Goal: Task Accomplishment & Management: Use online tool/utility

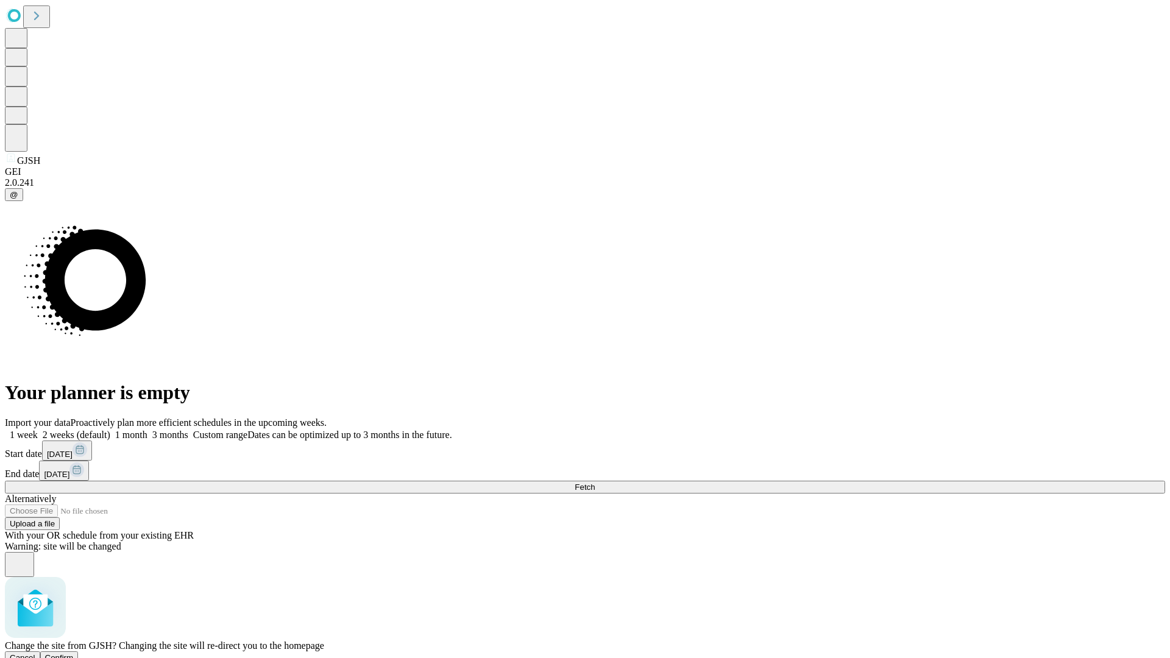
click at [74, 653] on span "Confirm" at bounding box center [59, 657] width 29 height 9
click at [110, 430] on label "2 weeks (default)" at bounding box center [74, 435] width 73 height 10
click at [595, 483] on span "Fetch" at bounding box center [585, 487] width 20 height 9
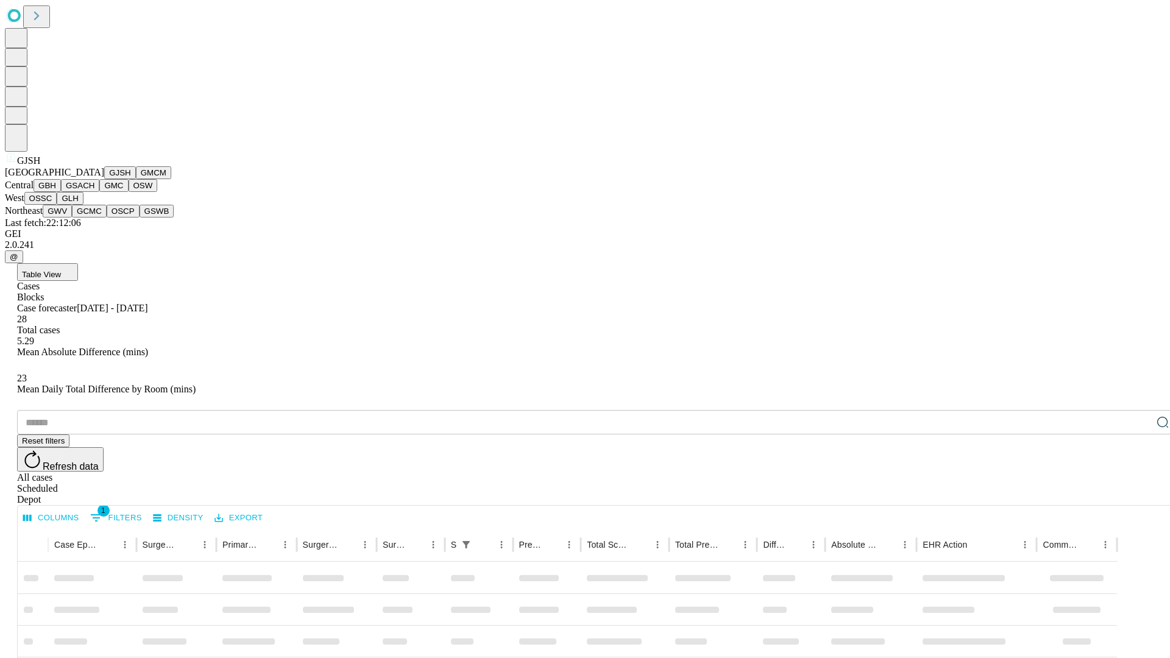
click at [136, 179] on button "GMCM" at bounding box center [153, 172] width 35 height 13
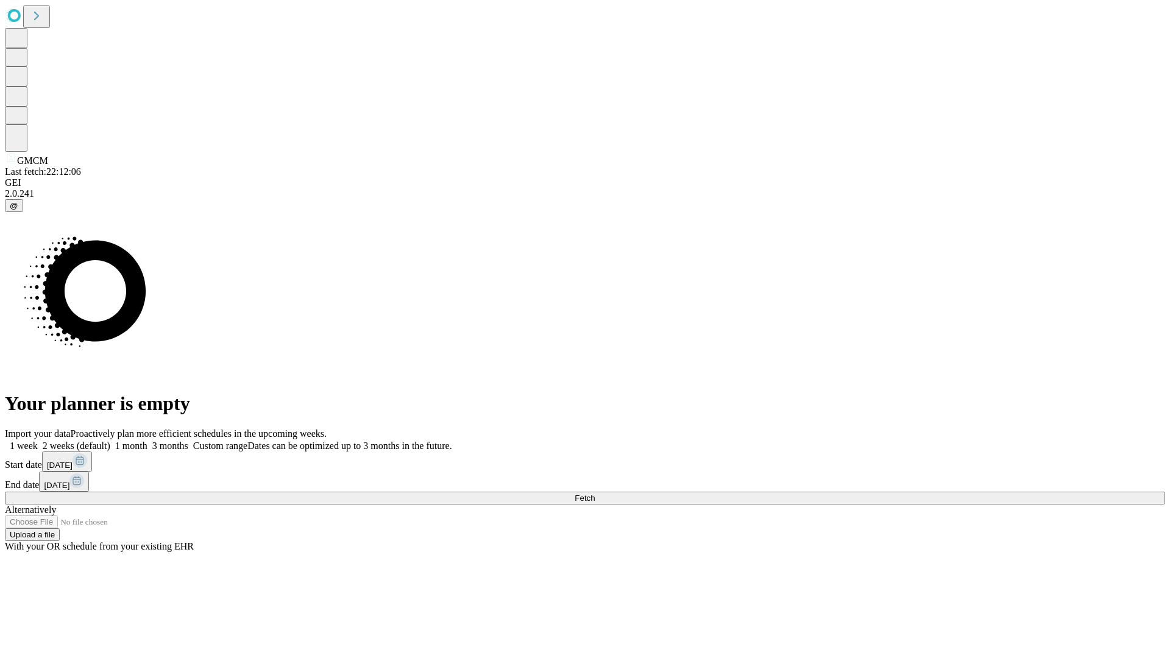
click at [110, 441] on label "2 weeks (default)" at bounding box center [74, 446] width 73 height 10
click at [595, 494] on span "Fetch" at bounding box center [585, 498] width 20 height 9
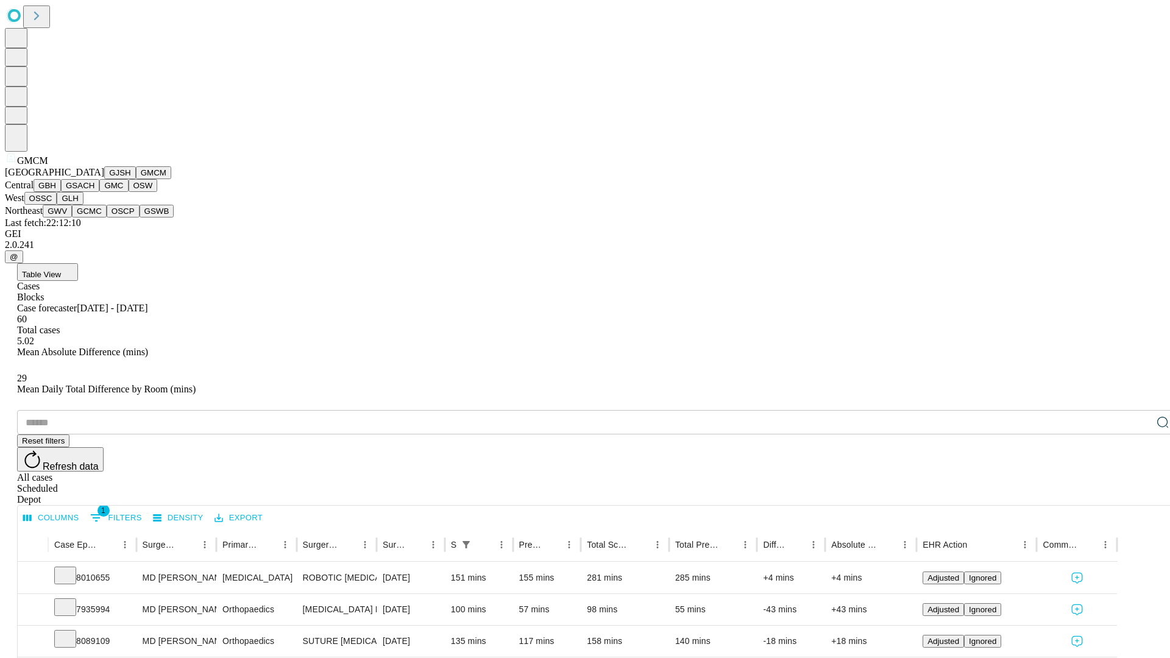
click at [61, 192] on button "GBH" at bounding box center [47, 185] width 27 height 13
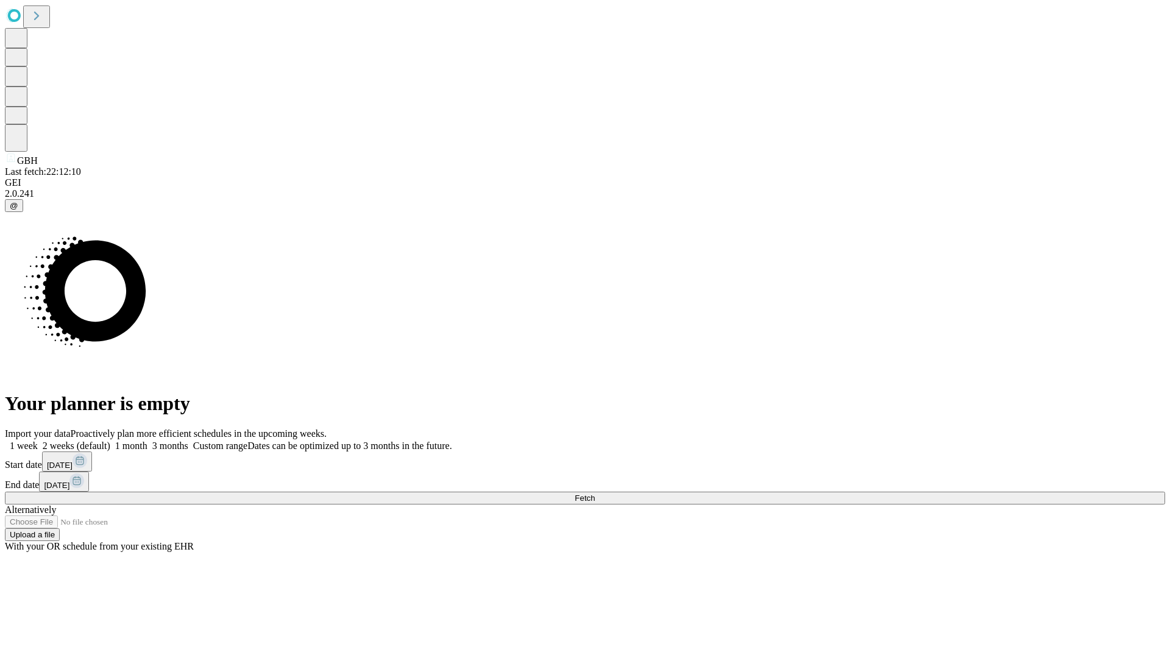
click at [110, 441] on label "2 weeks (default)" at bounding box center [74, 446] width 73 height 10
click at [595, 494] on span "Fetch" at bounding box center [585, 498] width 20 height 9
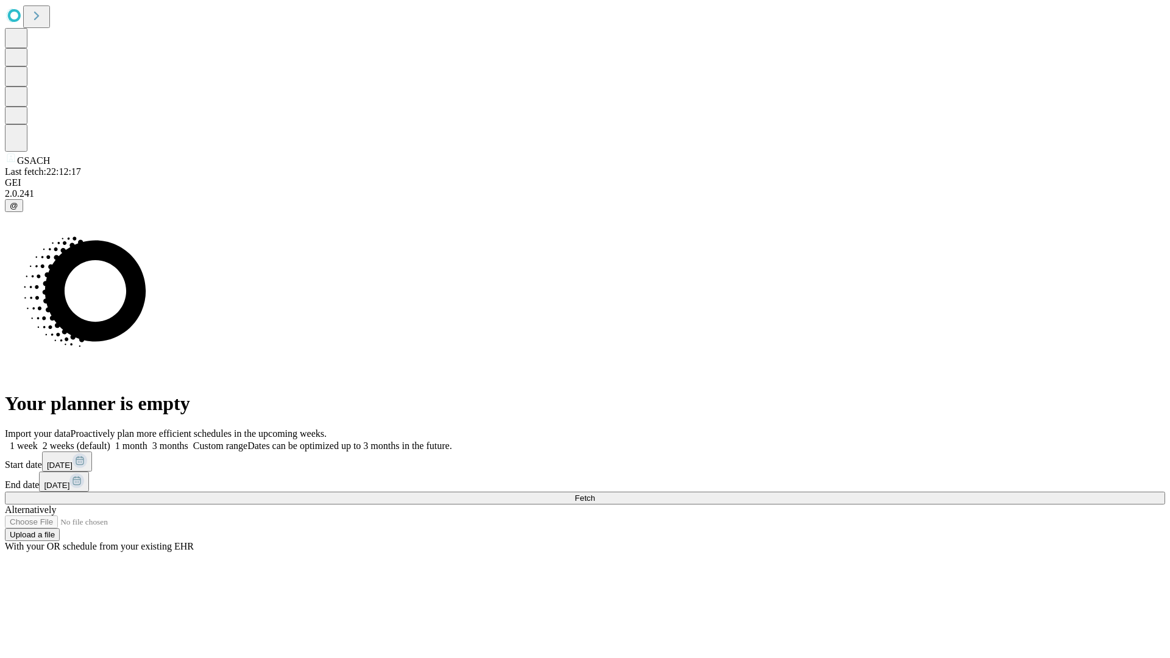
click at [595, 494] on span "Fetch" at bounding box center [585, 498] width 20 height 9
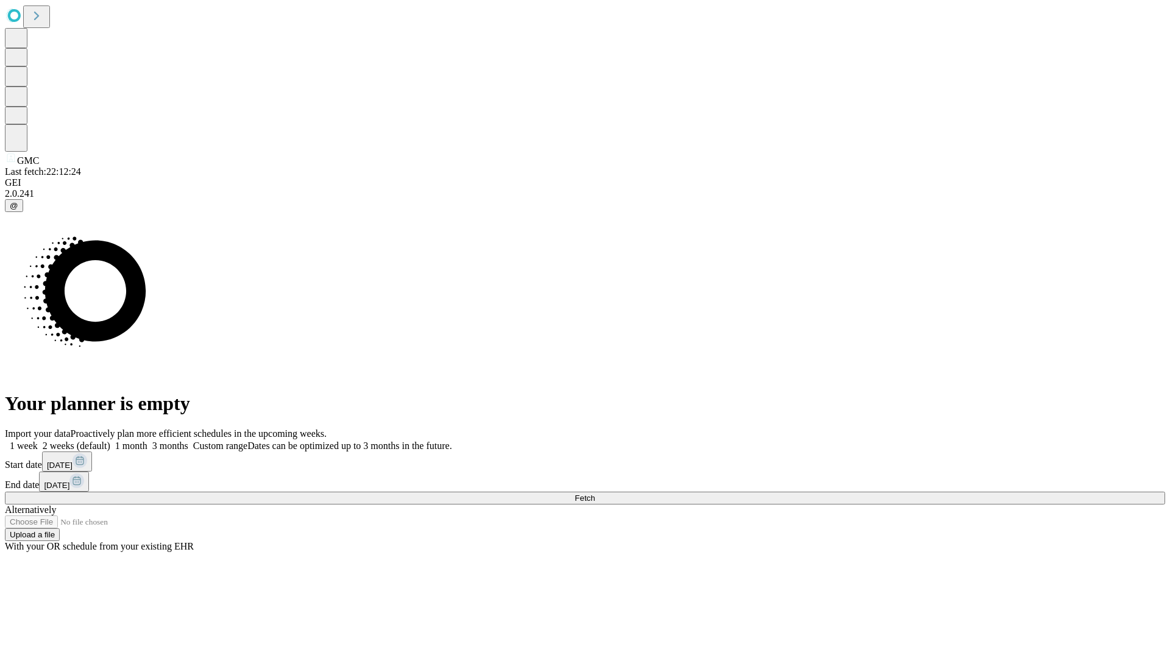
click at [110, 441] on label "2 weeks (default)" at bounding box center [74, 446] width 73 height 10
click at [595, 494] on span "Fetch" at bounding box center [585, 498] width 20 height 9
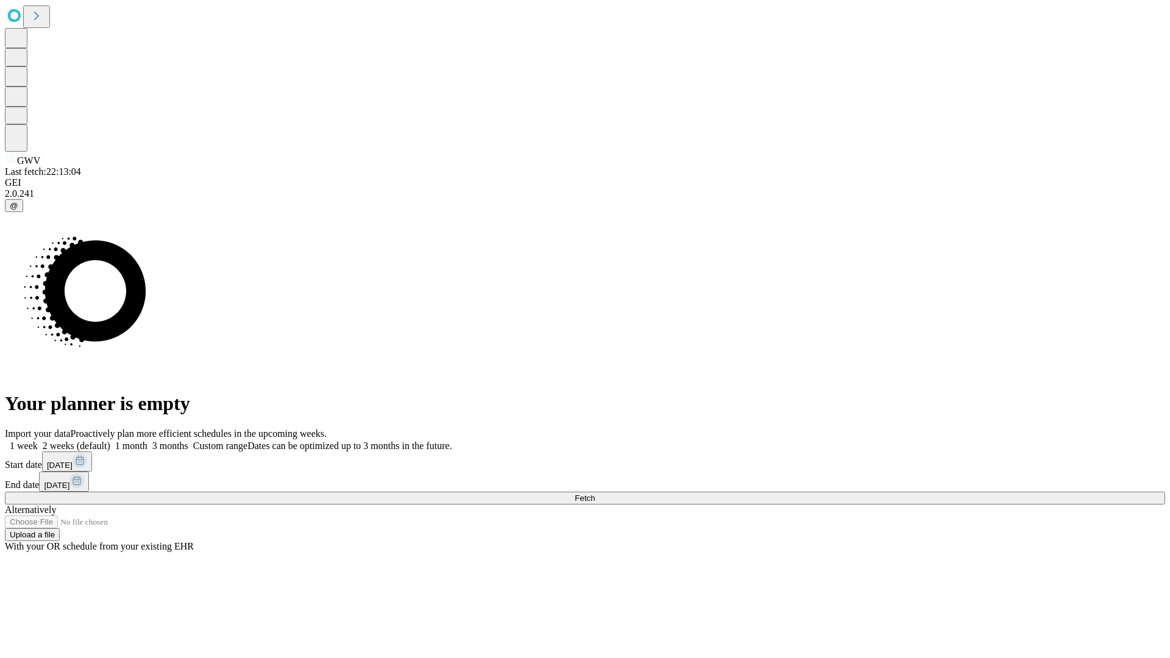
click at [110, 441] on label "2 weeks (default)" at bounding box center [74, 446] width 73 height 10
click at [595, 494] on span "Fetch" at bounding box center [585, 498] width 20 height 9
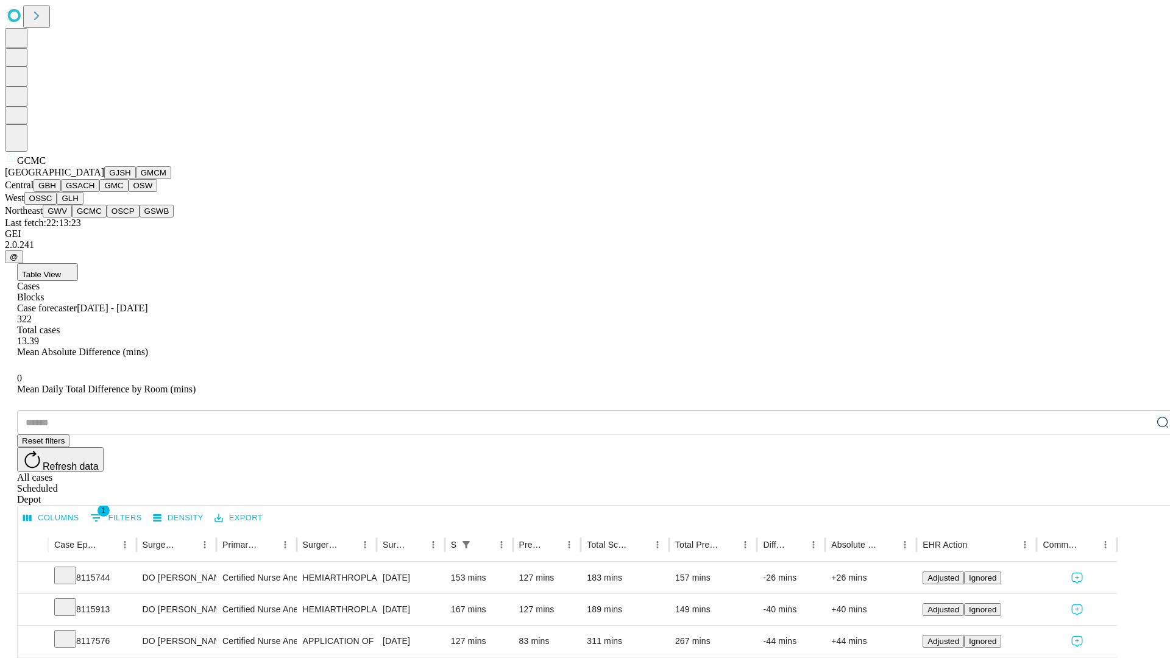
click at [107, 218] on button "OSCP" at bounding box center [123, 211] width 33 height 13
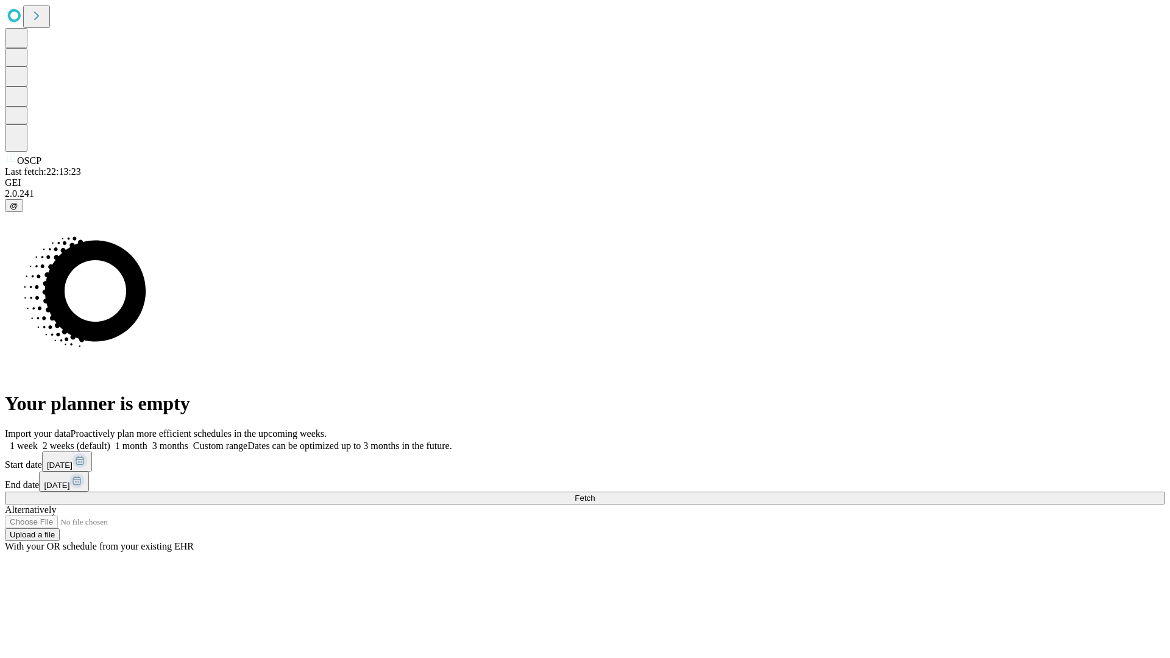
click at [110, 441] on label "2 weeks (default)" at bounding box center [74, 446] width 73 height 10
click at [595, 494] on span "Fetch" at bounding box center [585, 498] width 20 height 9
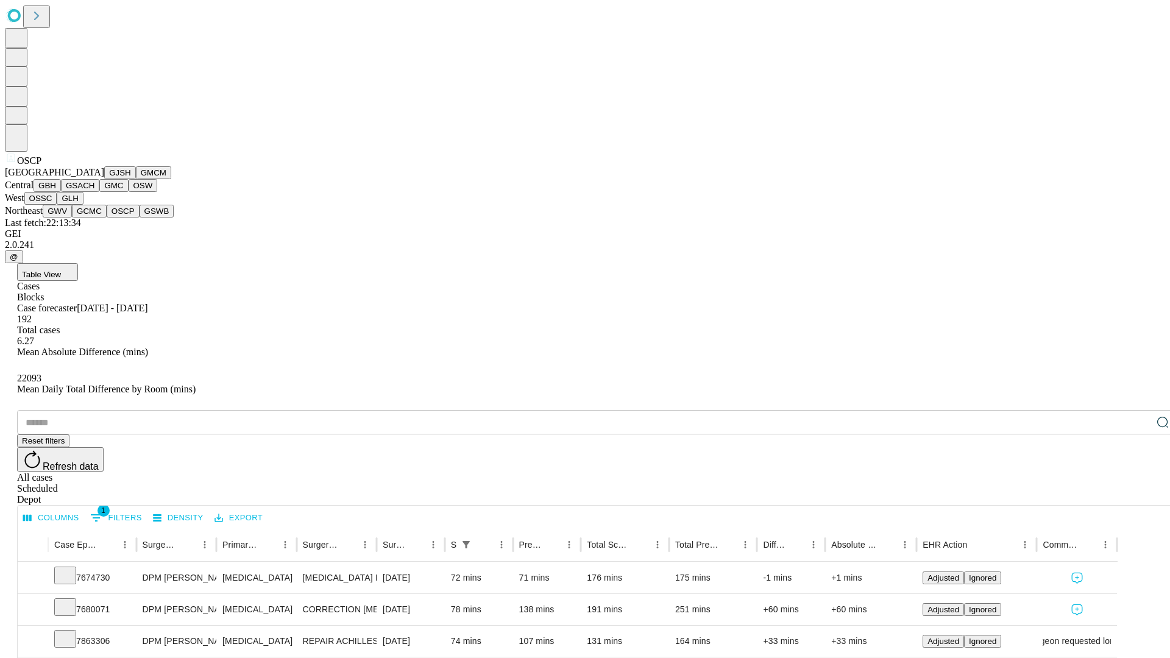
click at [140, 218] on button "GSWB" at bounding box center [157, 211] width 35 height 13
